Goal: Transaction & Acquisition: Purchase product/service

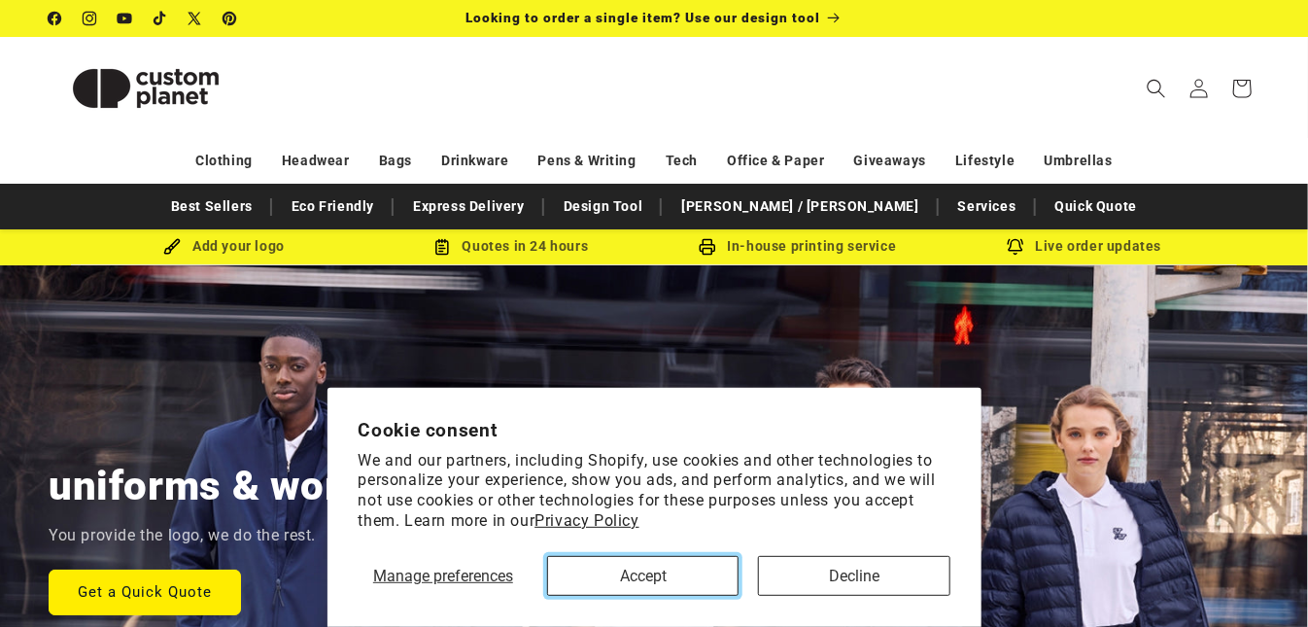
click at [715, 568] on button "Accept" at bounding box center [642, 576] width 191 height 40
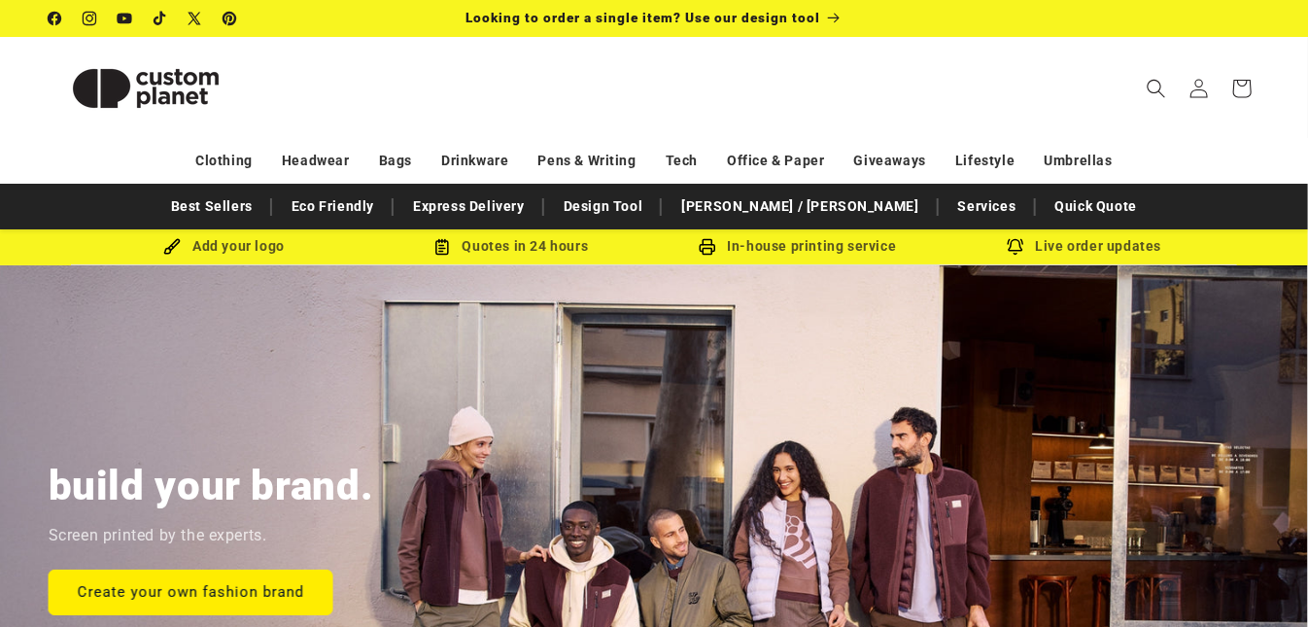
click at [175, 102] on img at bounding box center [146, 88] width 194 height 87
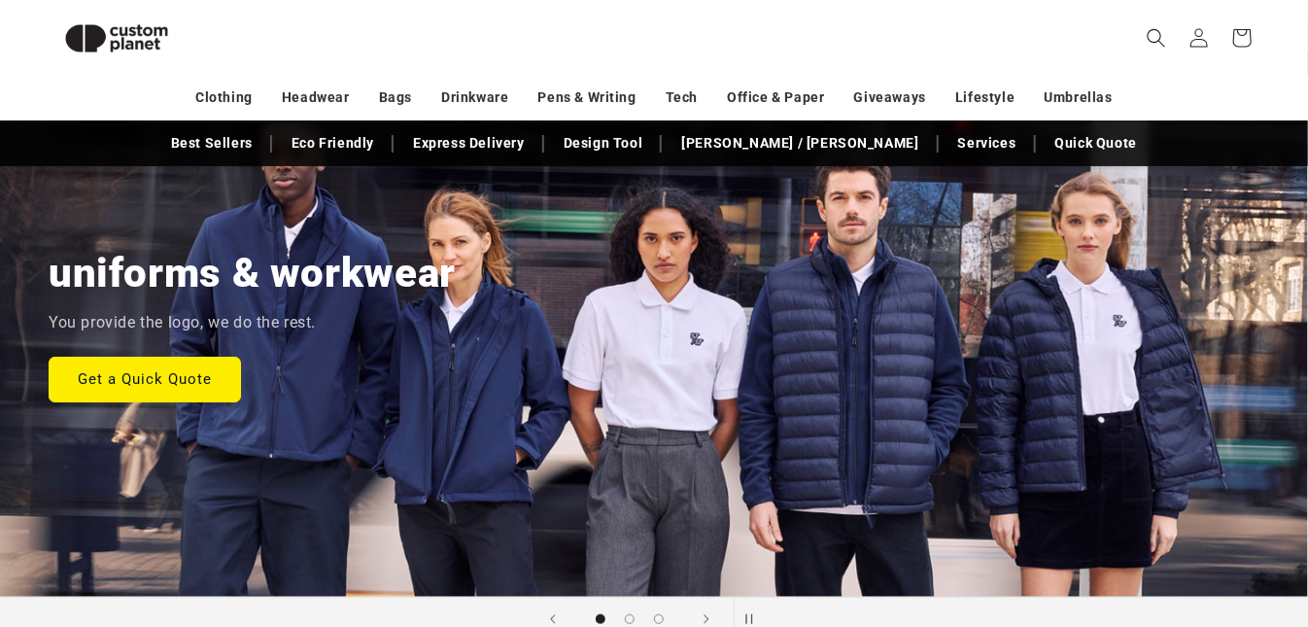
scroll to position [182, 0]
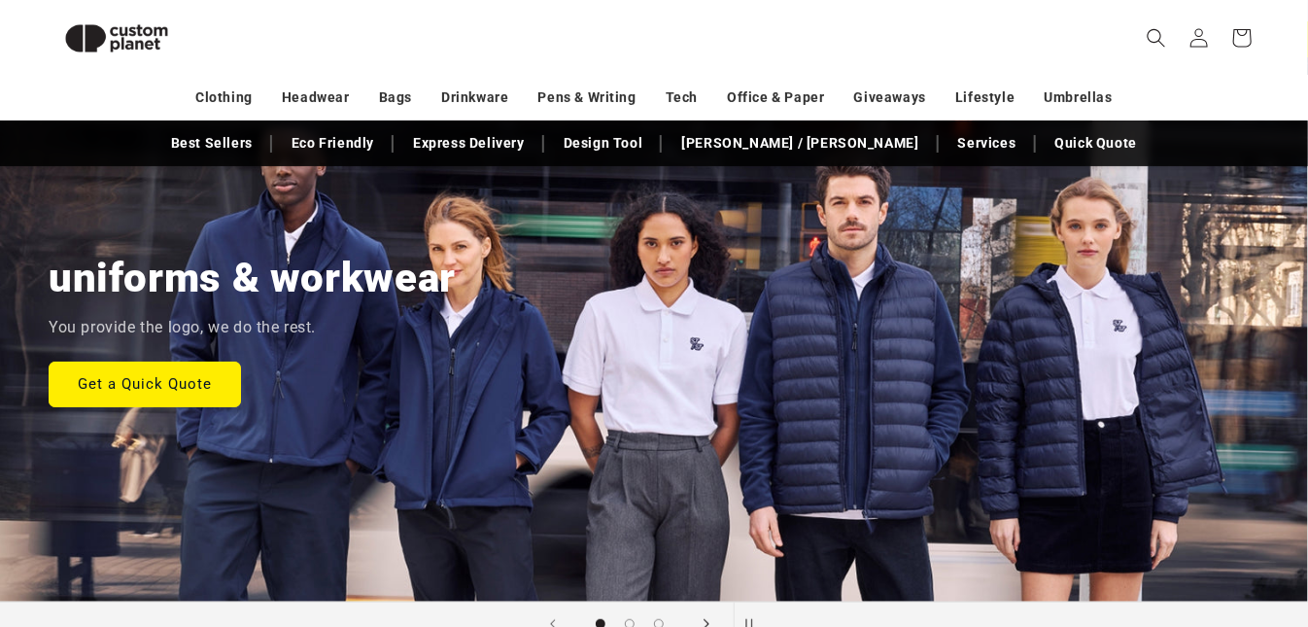
click at [709, 624] on span "Next slide" at bounding box center [706, 623] width 19 height 19
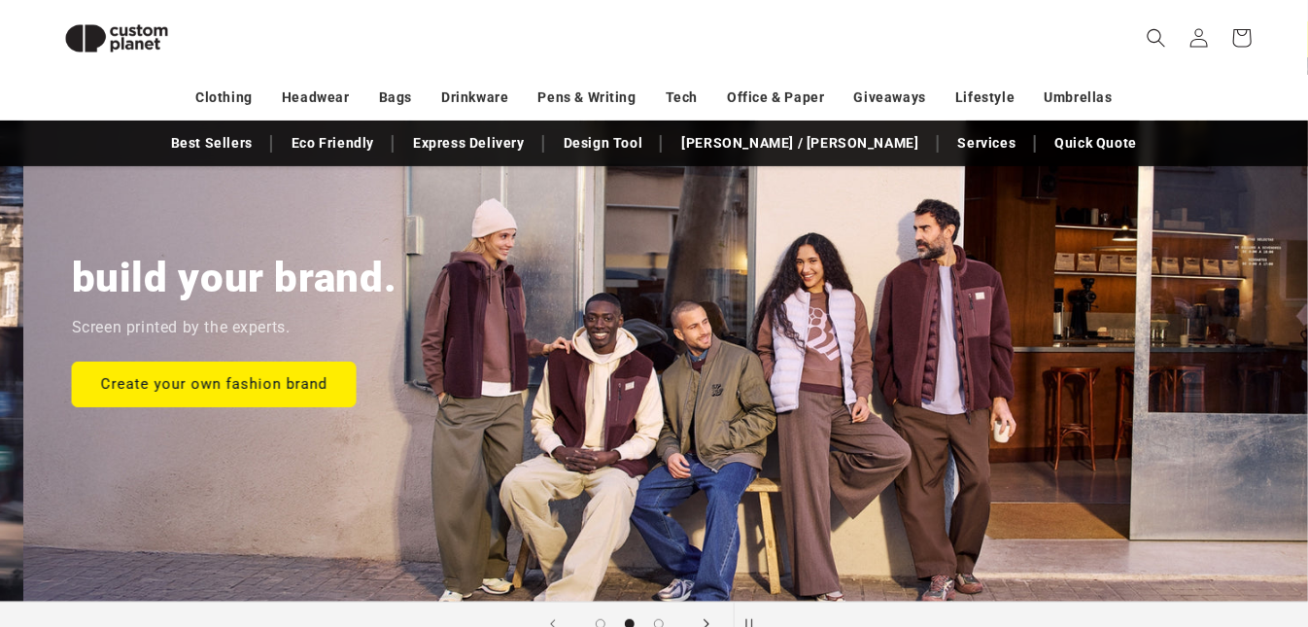
scroll to position [0, 1308]
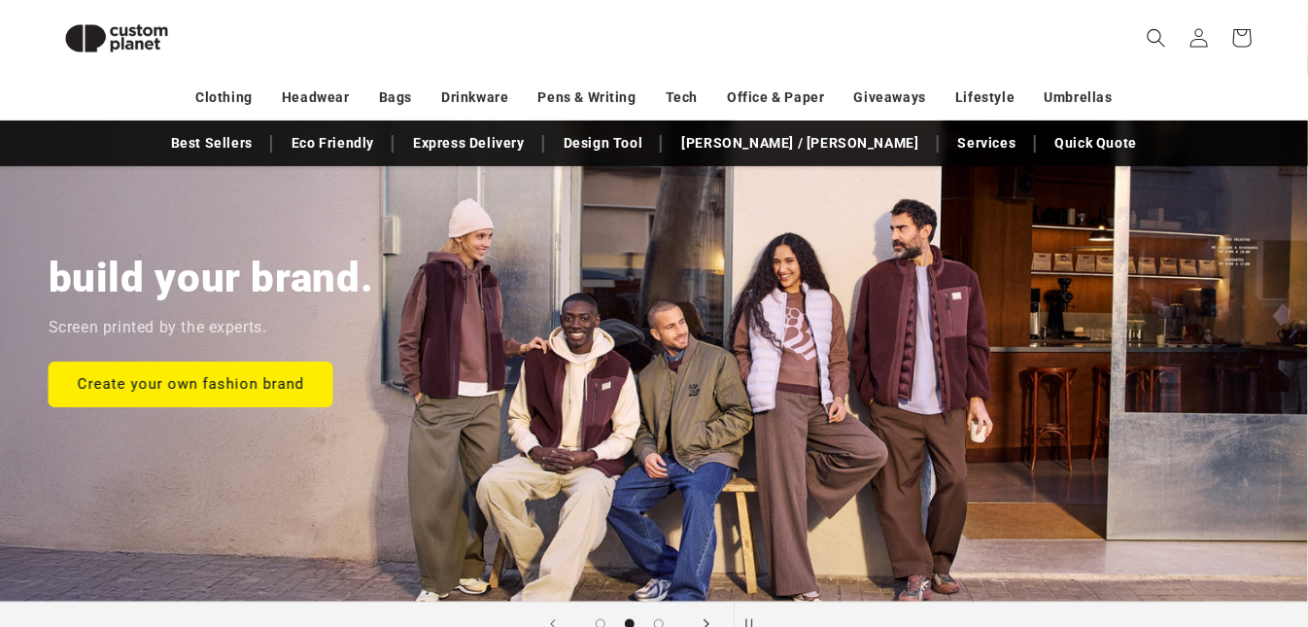
click at [709, 624] on span "Next slide" at bounding box center [706, 623] width 19 height 19
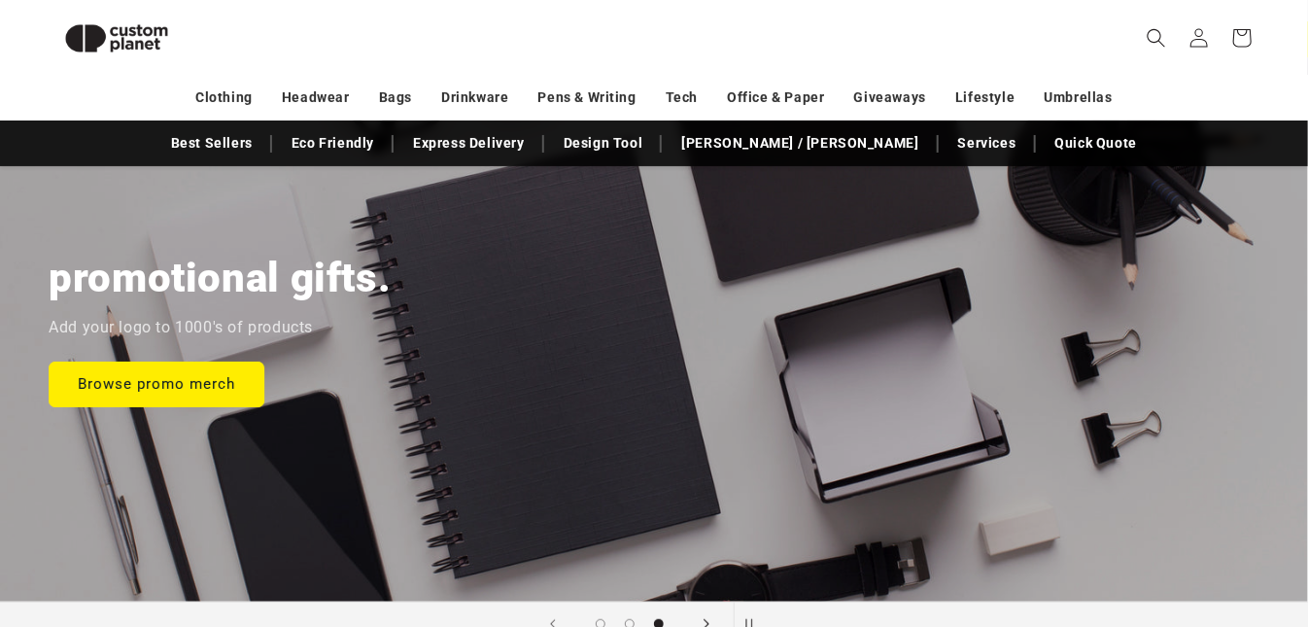
click at [709, 624] on span "Next slide" at bounding box center [706, 623] width 19 height 19
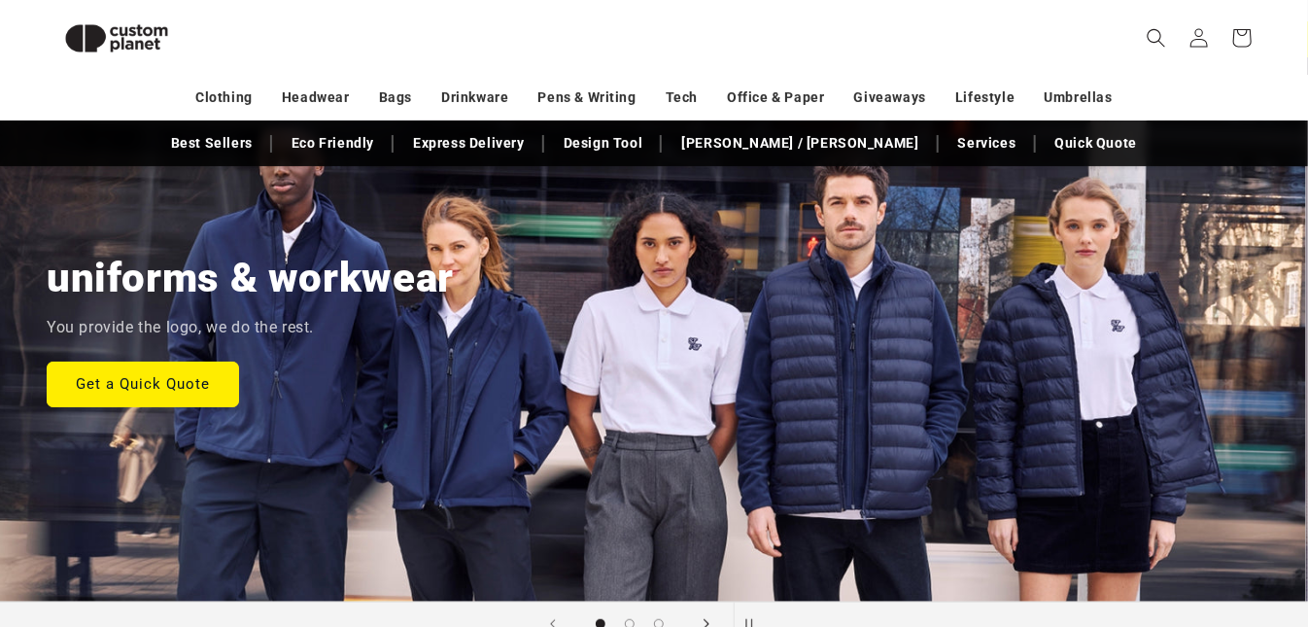
scroll to position [0, 0]
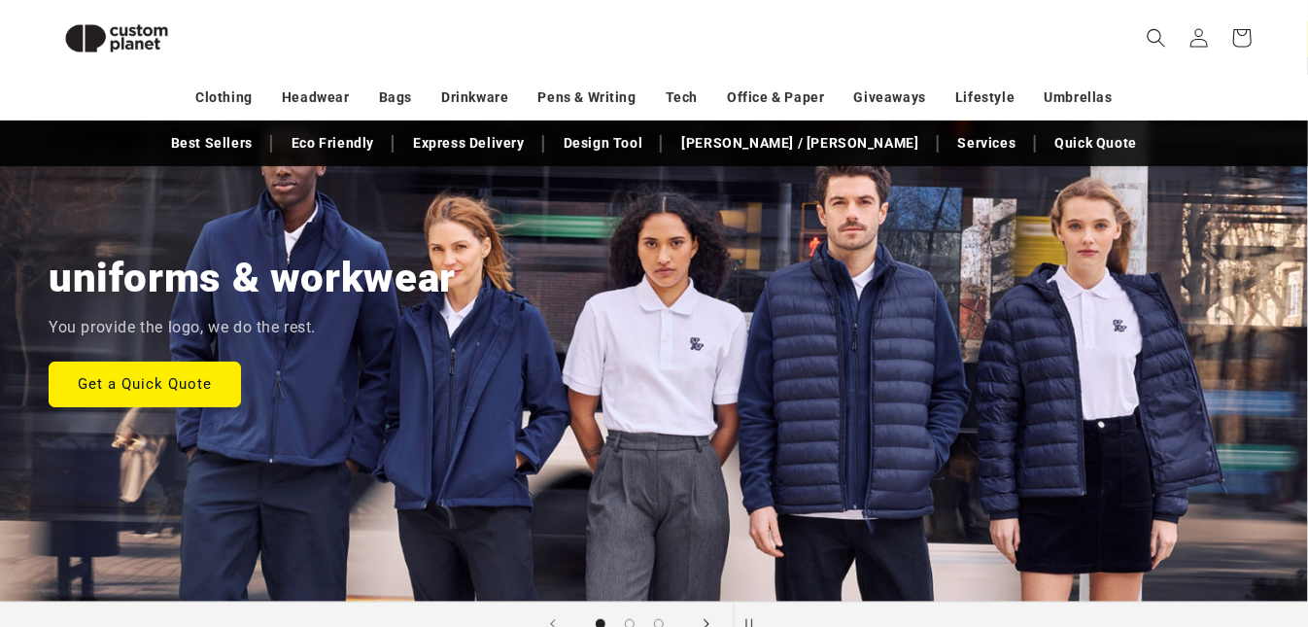
click at [714, 622] on span "Next slide" at bounding box center [706, 623] width 19 height 19
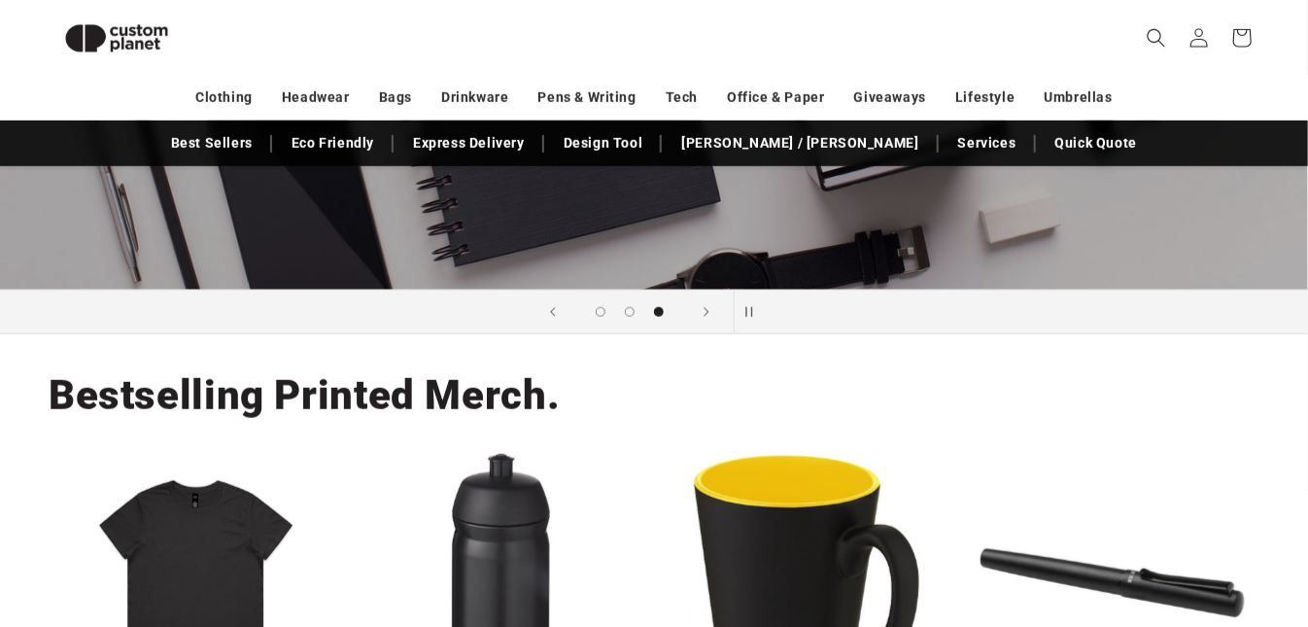
scroll to position [78, 0]
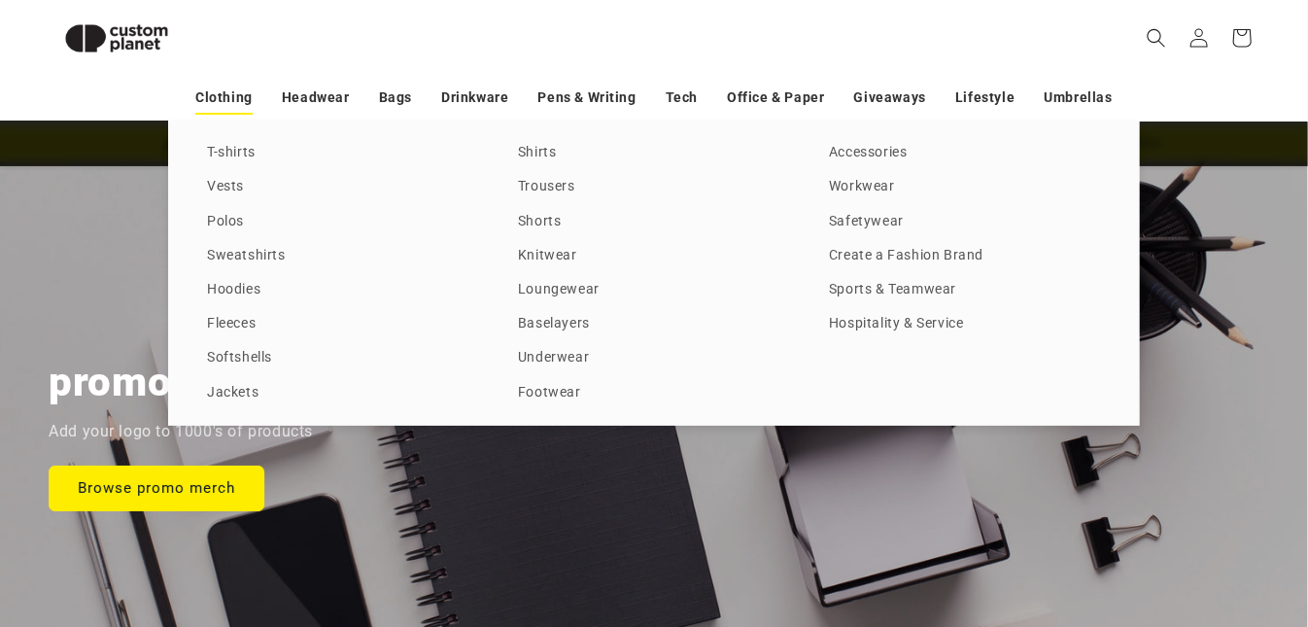
click at [219, 107] on link "Clothing" at bounding box center [223, 98] width 57 height 34
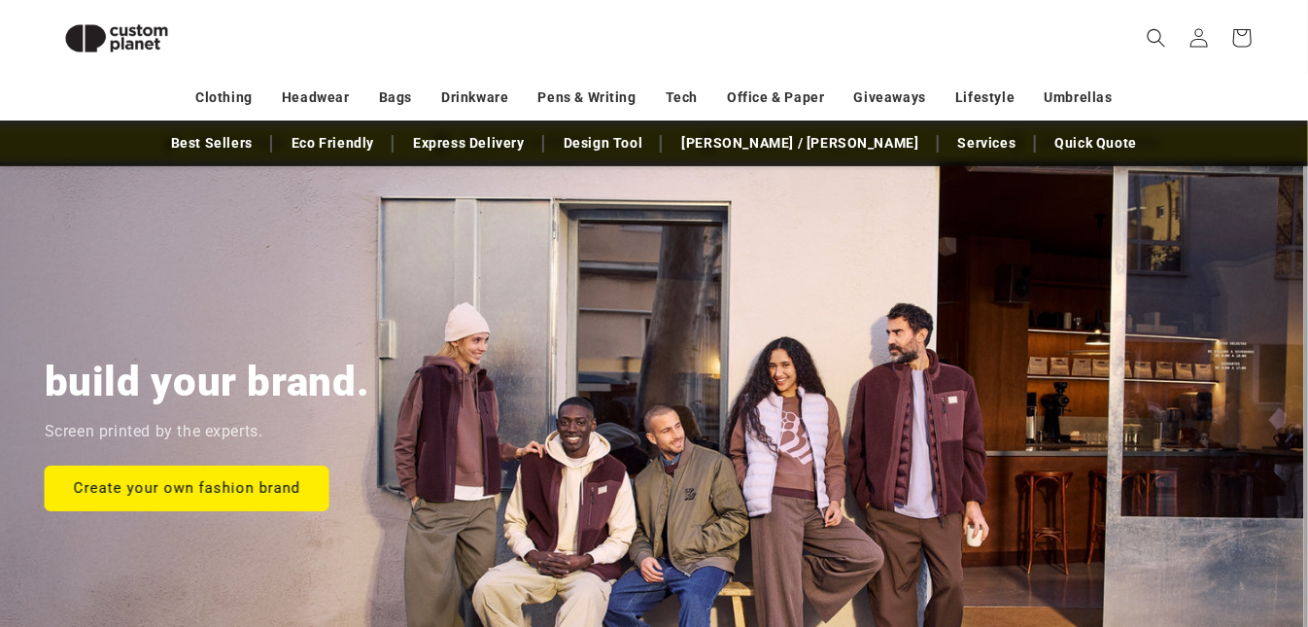
scroll to position [0, 609]
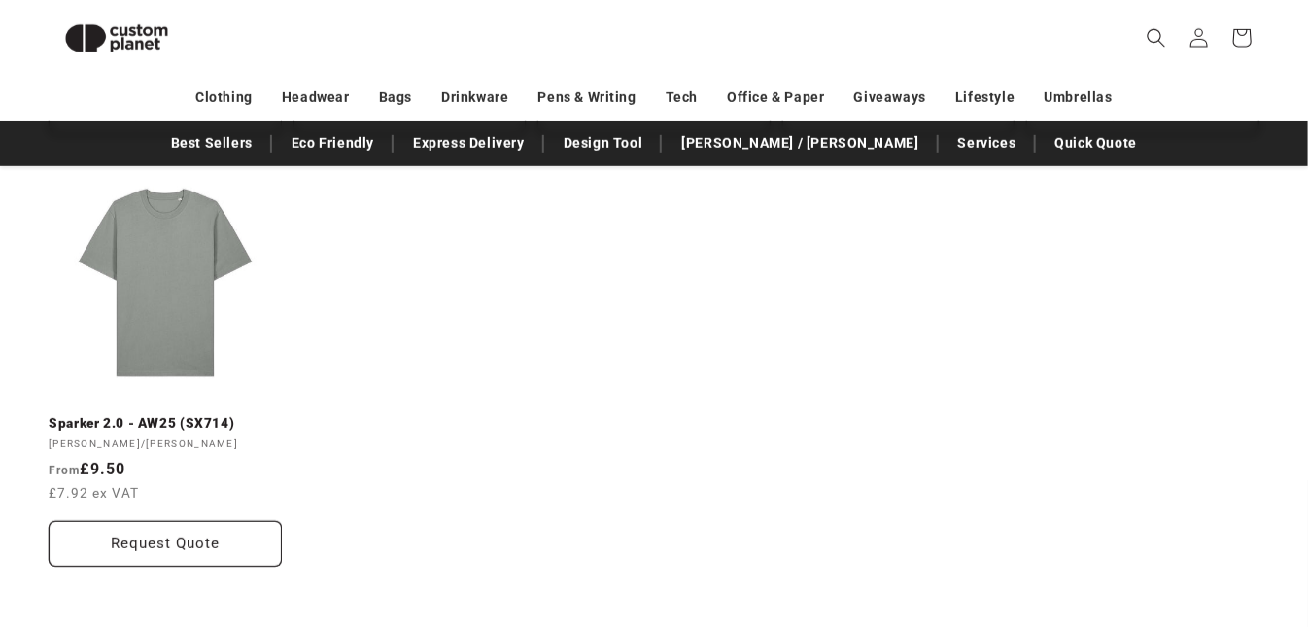
scroll to position [2933, 0]
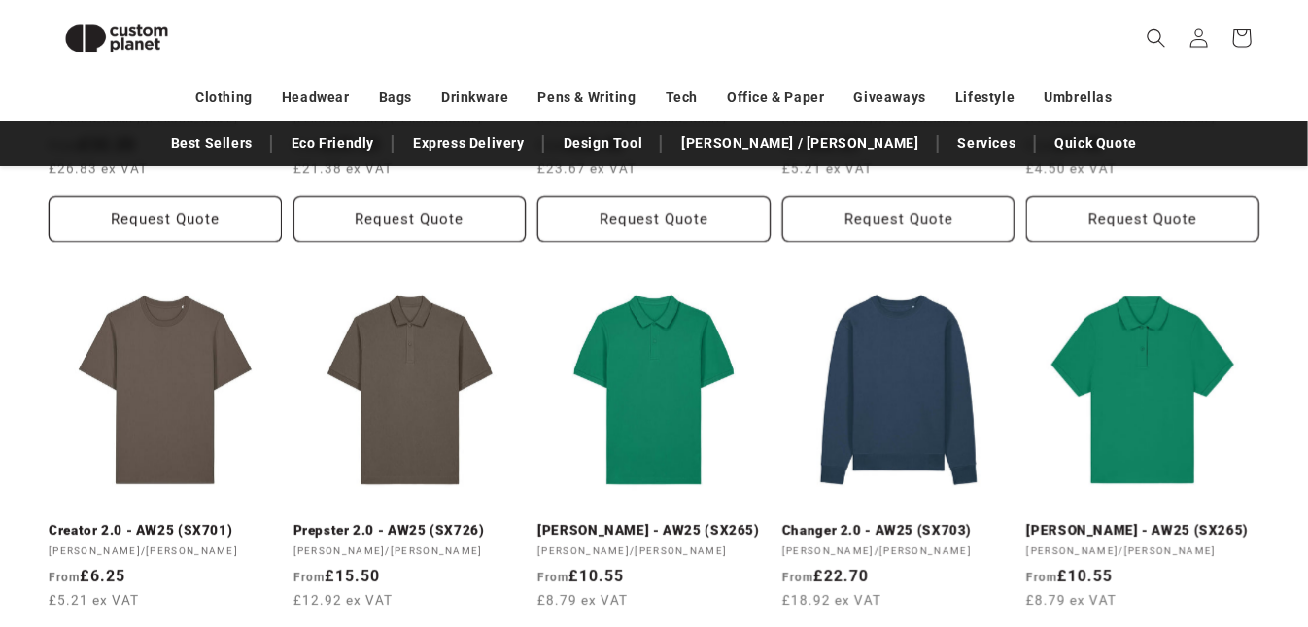
click at [104, 34] on img at bounding box center [117, 38] width 136 height 61
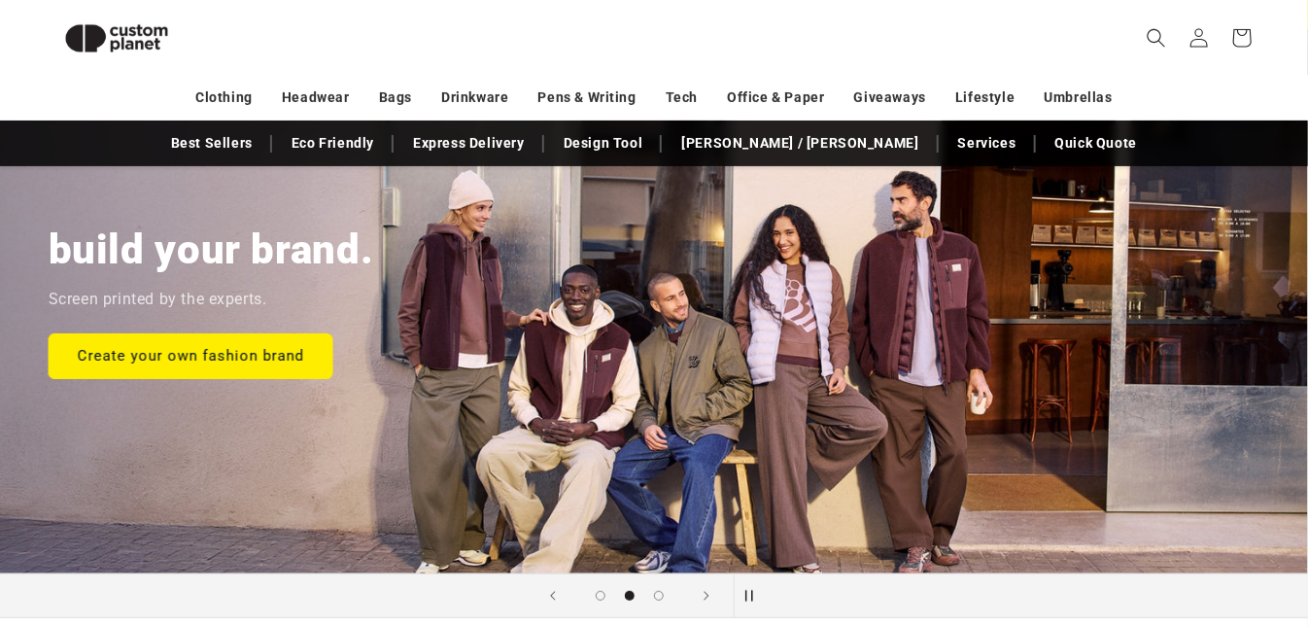
scroll to position [182, 0]
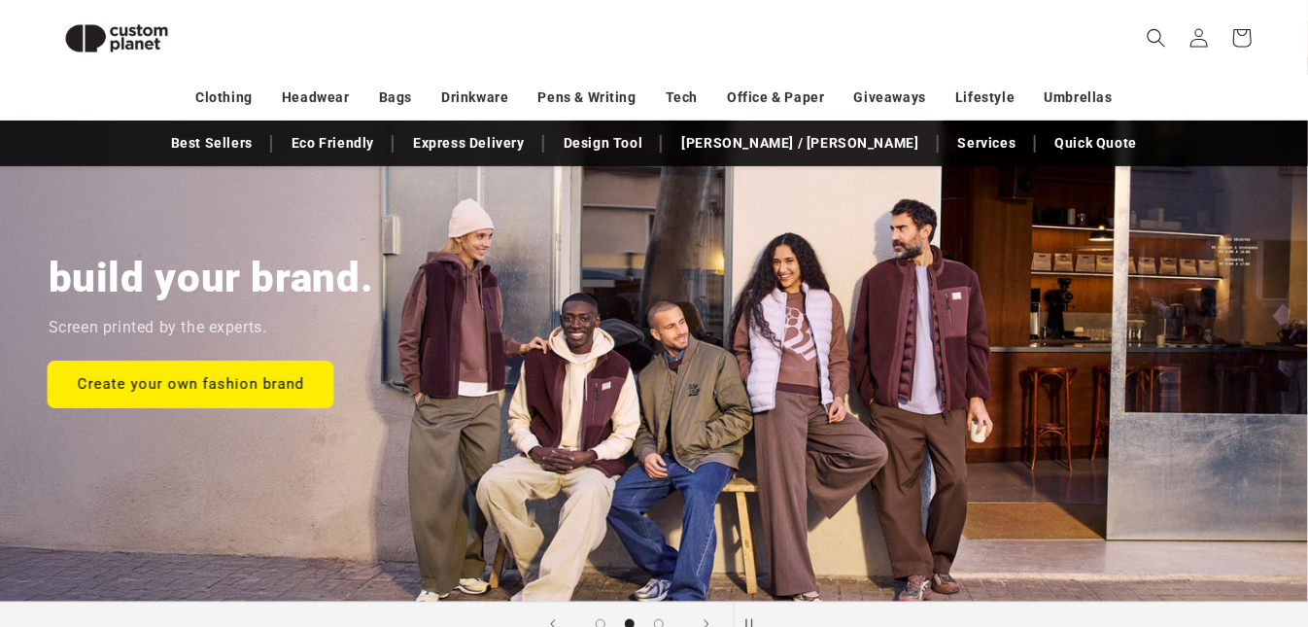
click at [189, 397] on link "Create your own fashion brand" at bounding box center [191, 384] width 285 height 46
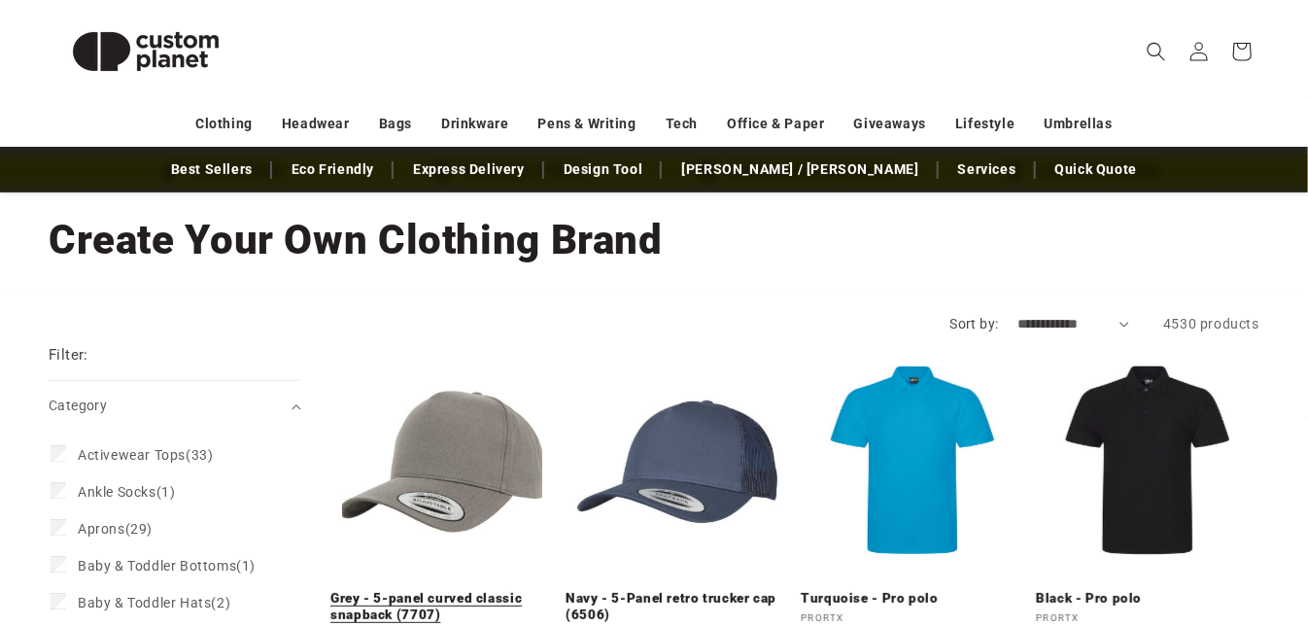
scroll to position [104, 0]
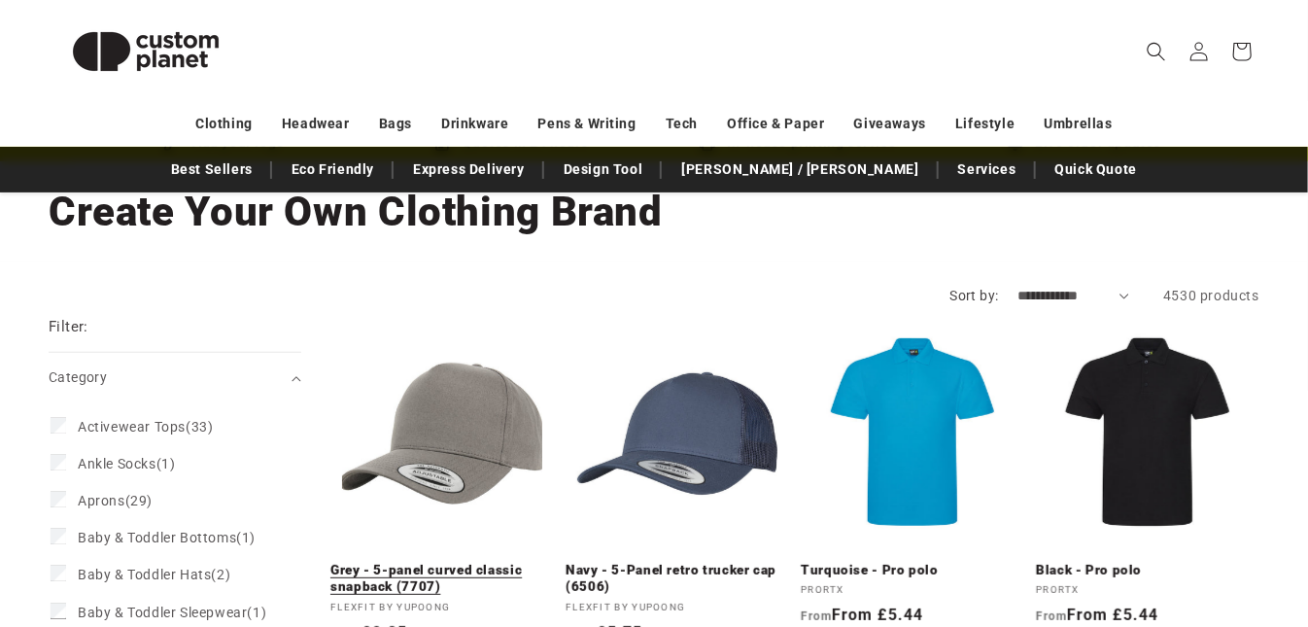
click at [452, 562] on link "Grey - 5-panel curved classic snapback (7707)" at bounding box center [441, 579] width 223 height 34
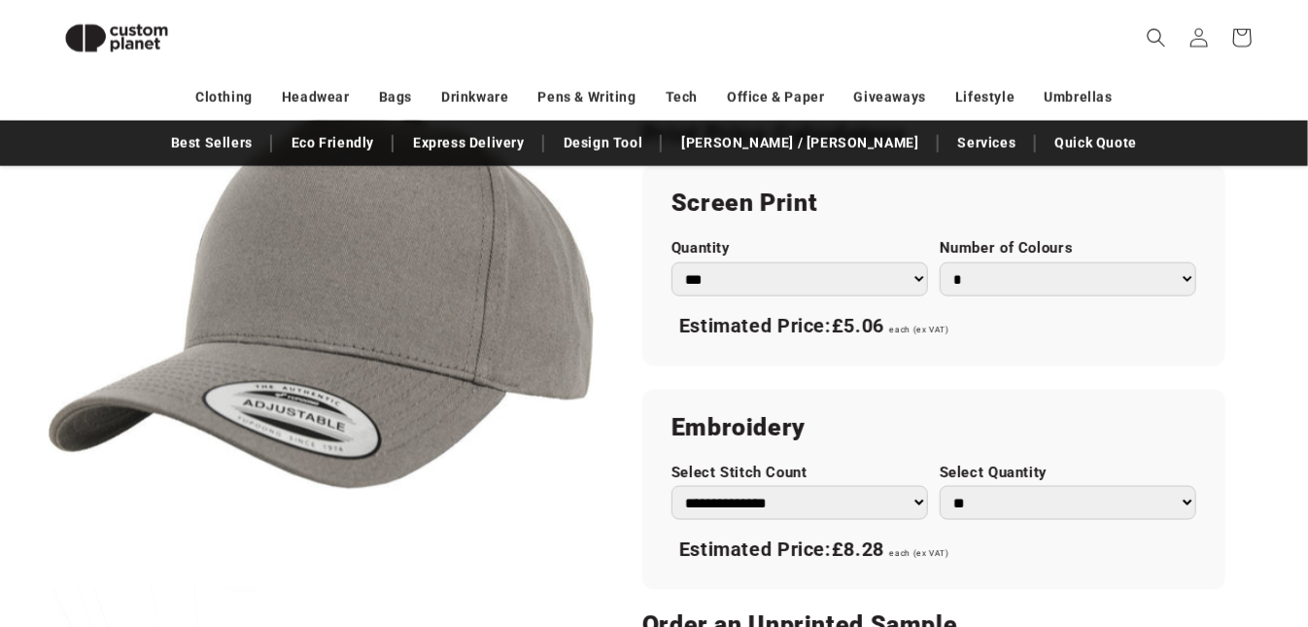
scroll to position [1222, 0]
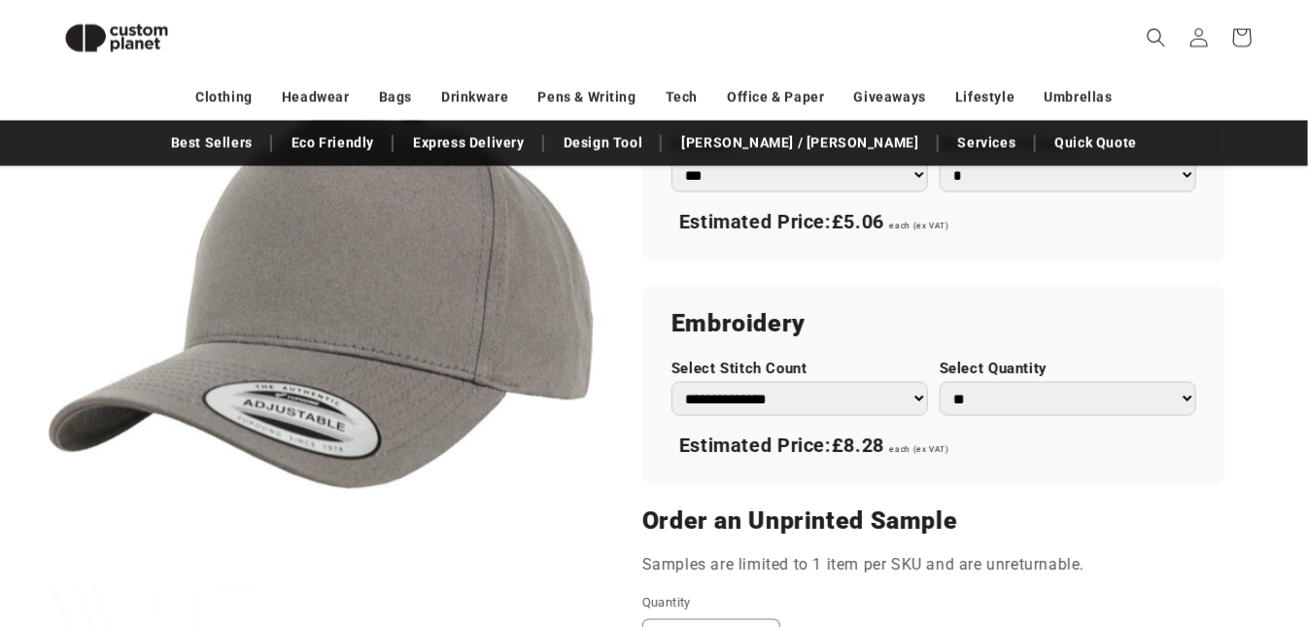
click at [728, 391] on select "**********" at bounding box center [799, 399] width 257 height 34
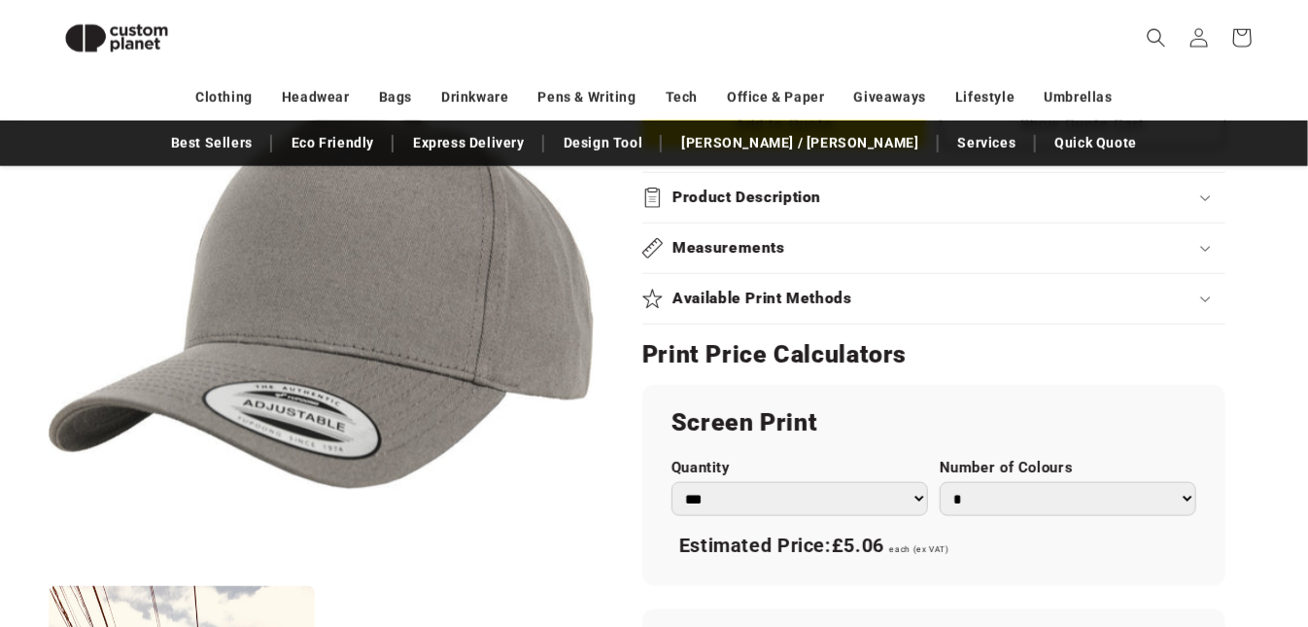
scroll to position [910, 0]
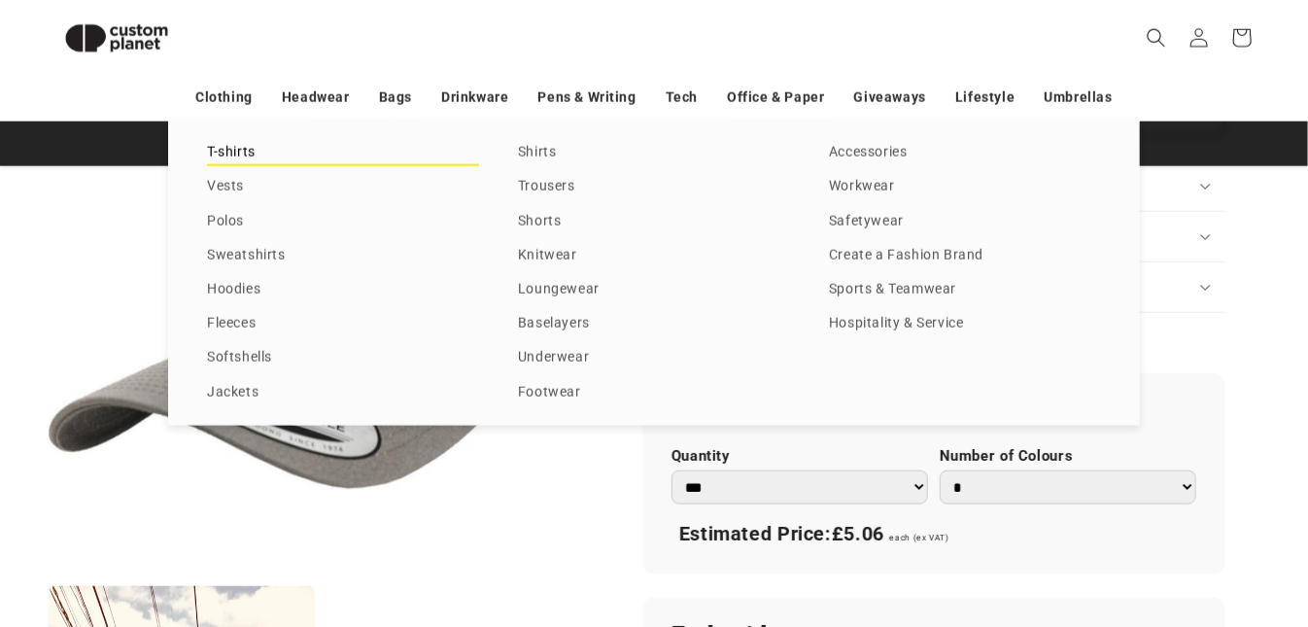
click at [239, 151] on link "T-shirts" at bounding box center [343, 153] width 272 height 26
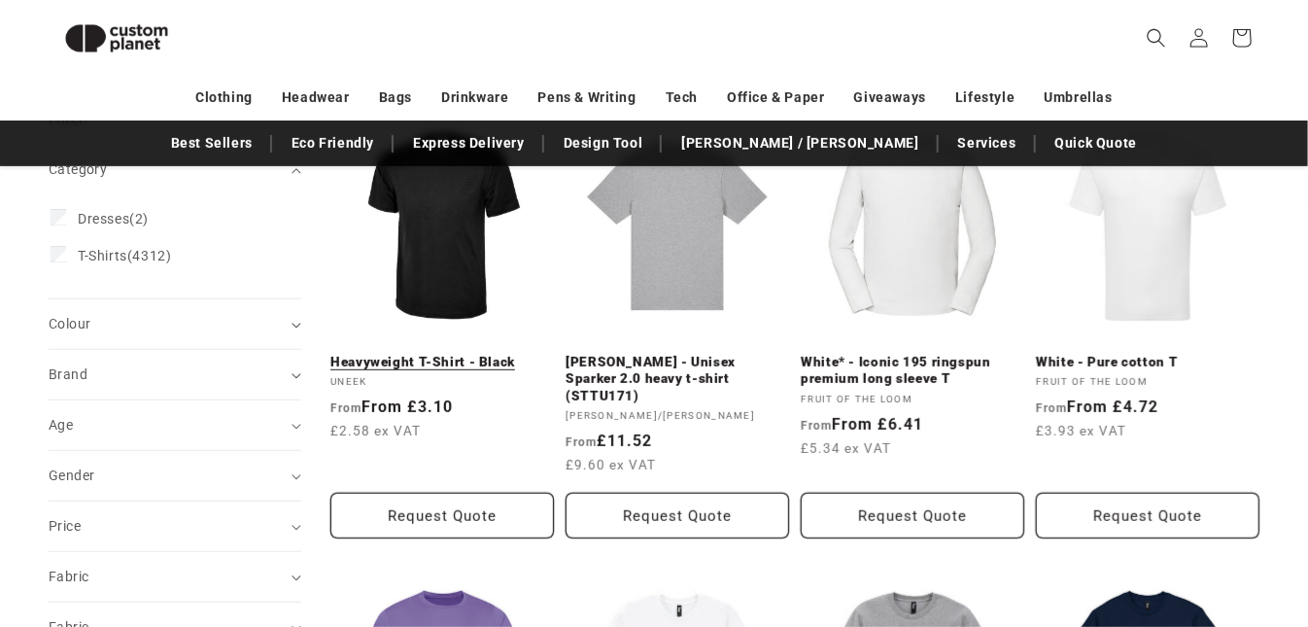
scroll to position [286, 0]
click at [498, 354] on link "Heavyweight T-Shirt - Black" at bounding box center [441, 362] width 223 height 17
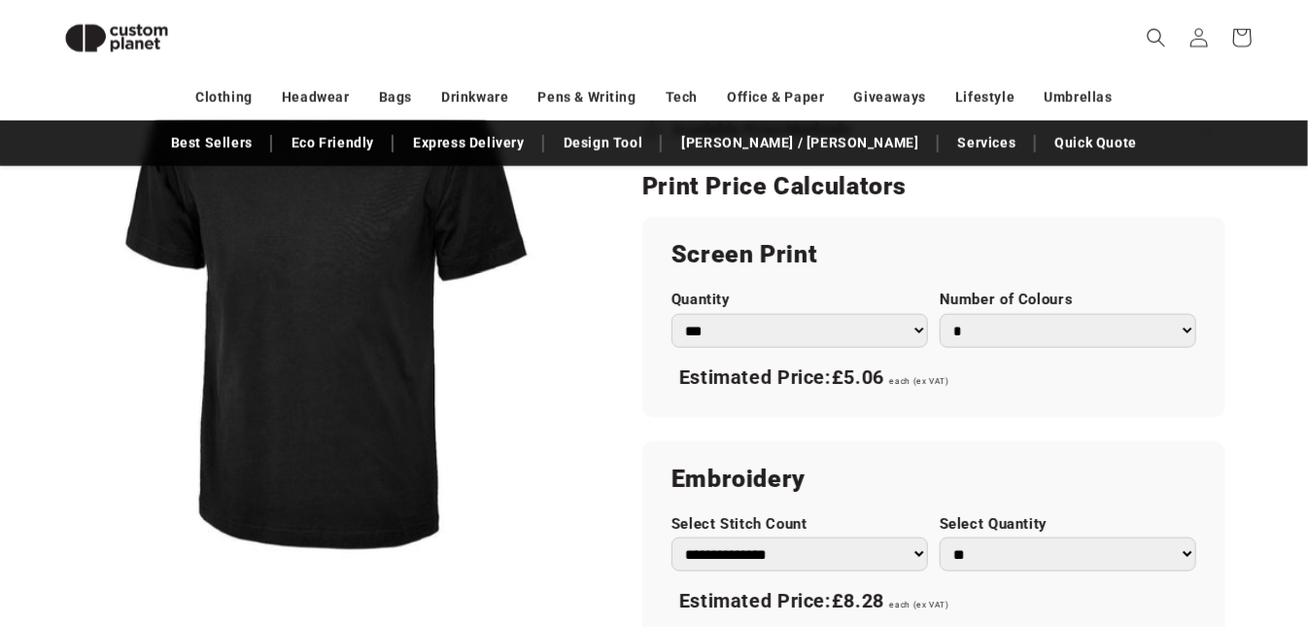
scroll to position [1118, 0]
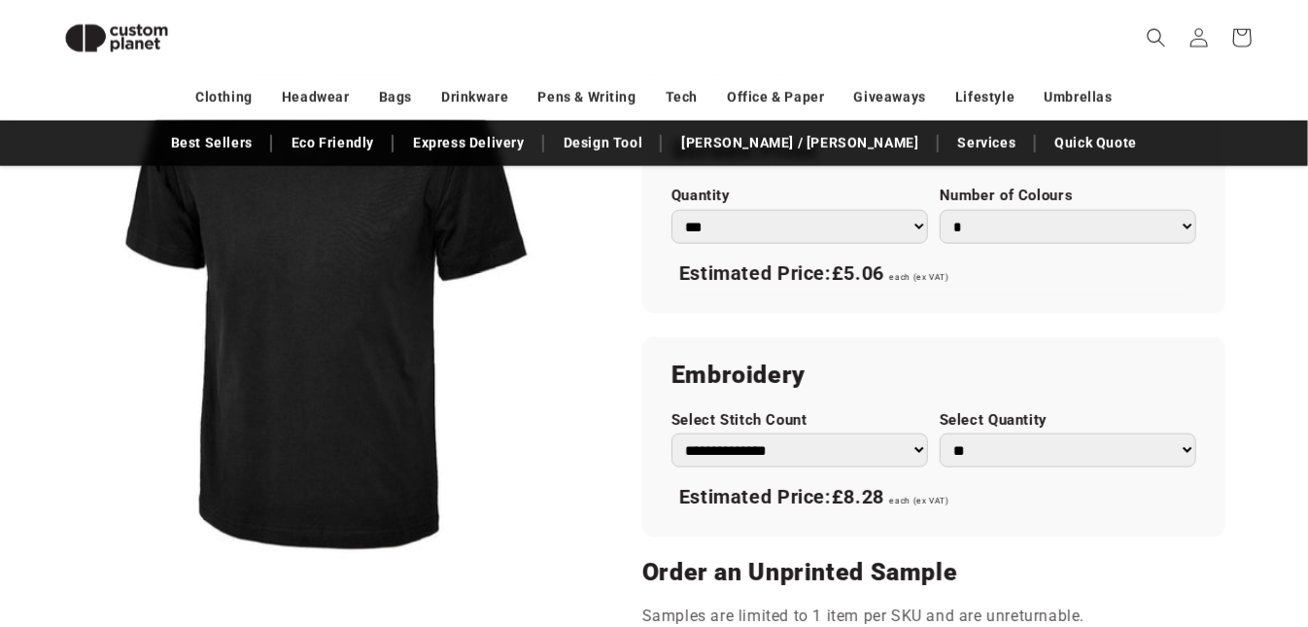
click at [1042, 210] on select "* * * * * * *" at bounding box center [1068, 227] width 257 height 34
select select "*"
click at [940, 210] on select "* * * * * * *" at bounding box center [1068, 227] width 257 height 34
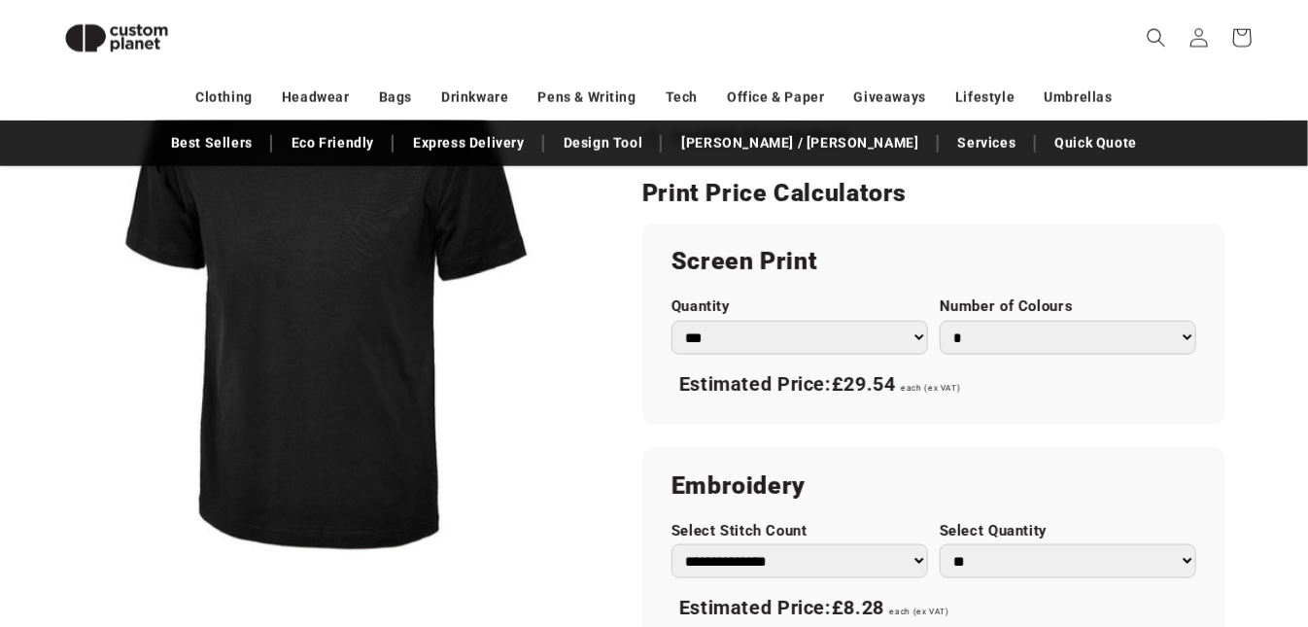
scroll to position [910, 0]
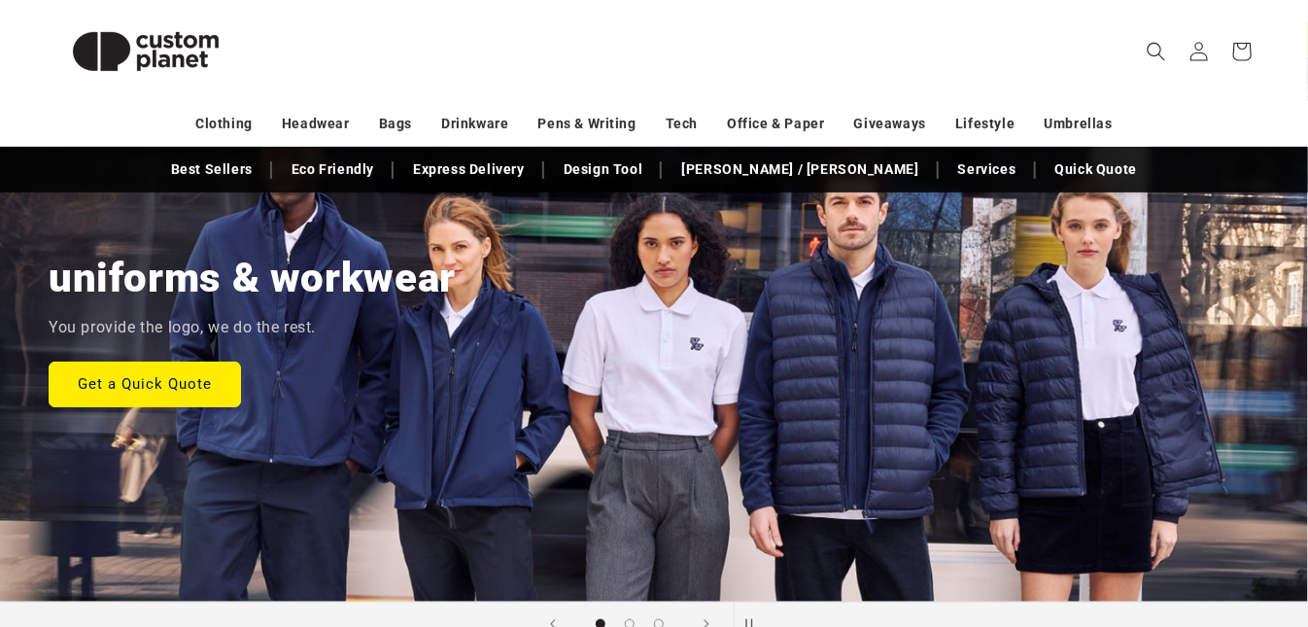
scroll to position [182, 0]
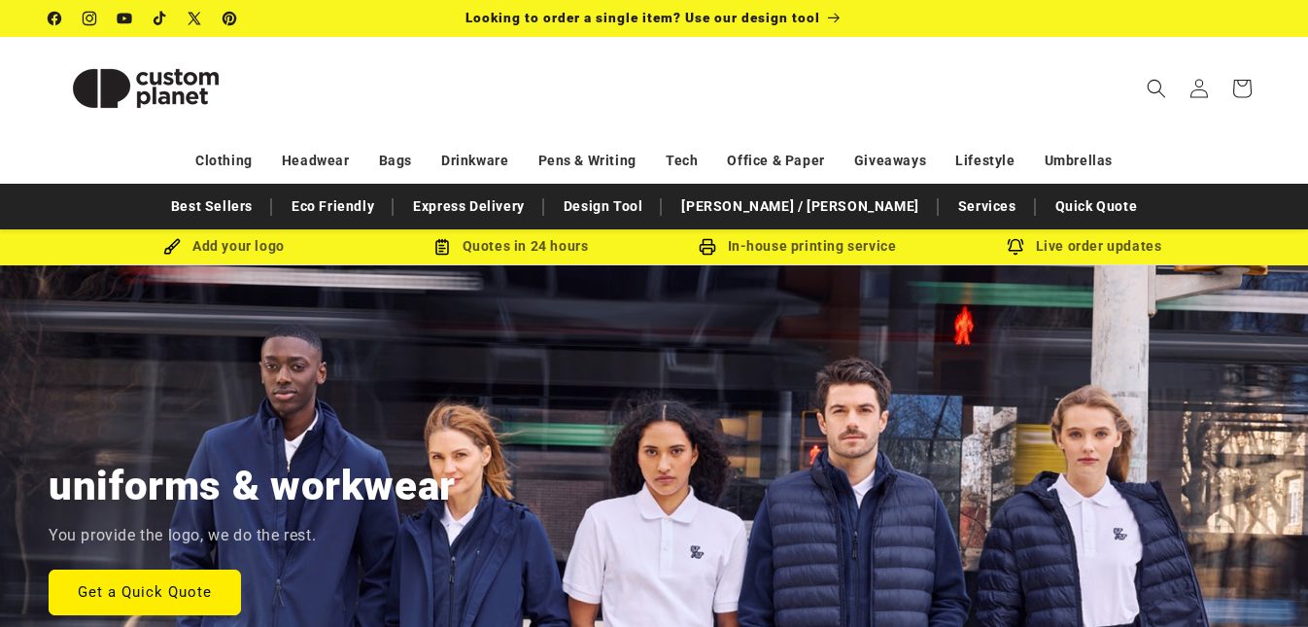
scroll to position [208, 0]
